Goal: Navigation & Orientation: Find specific page/section

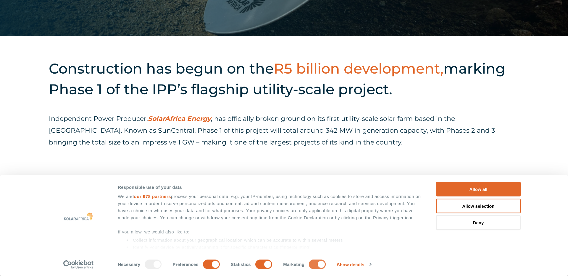
click at [314, 265] on input "Marketing" at bounding box center [317, 264] width 17 height 9
checkbox input "false"
click at [263, 264] on input "Statistics" at bounding box center [263, 264] width 17 height 9
checkbox input "false"
click at [205, 263] on input "Preferences" at bounding box center [211, 264] width 17 height 9
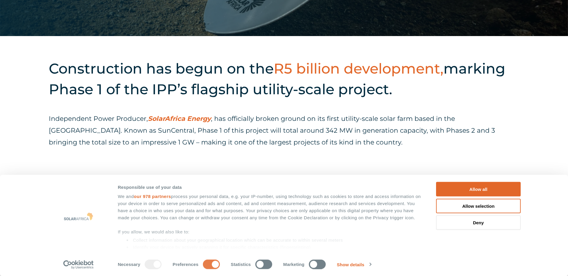
checkbox input "false"
click at [466, 209] on button "Allow selection" at bounding box center [478, 206] width 85 height 14
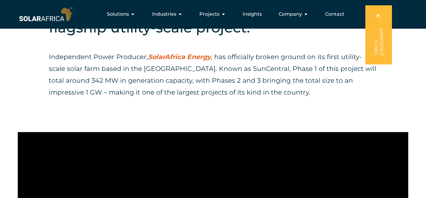
scroll to position [225, 0]
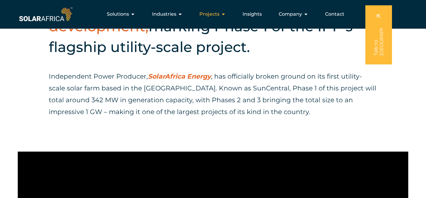
click at [212, 15] on span "Projects" at bounding box center [209, 14] width 20 height 7
